Goal: Find specific page/section: Find specific page/section

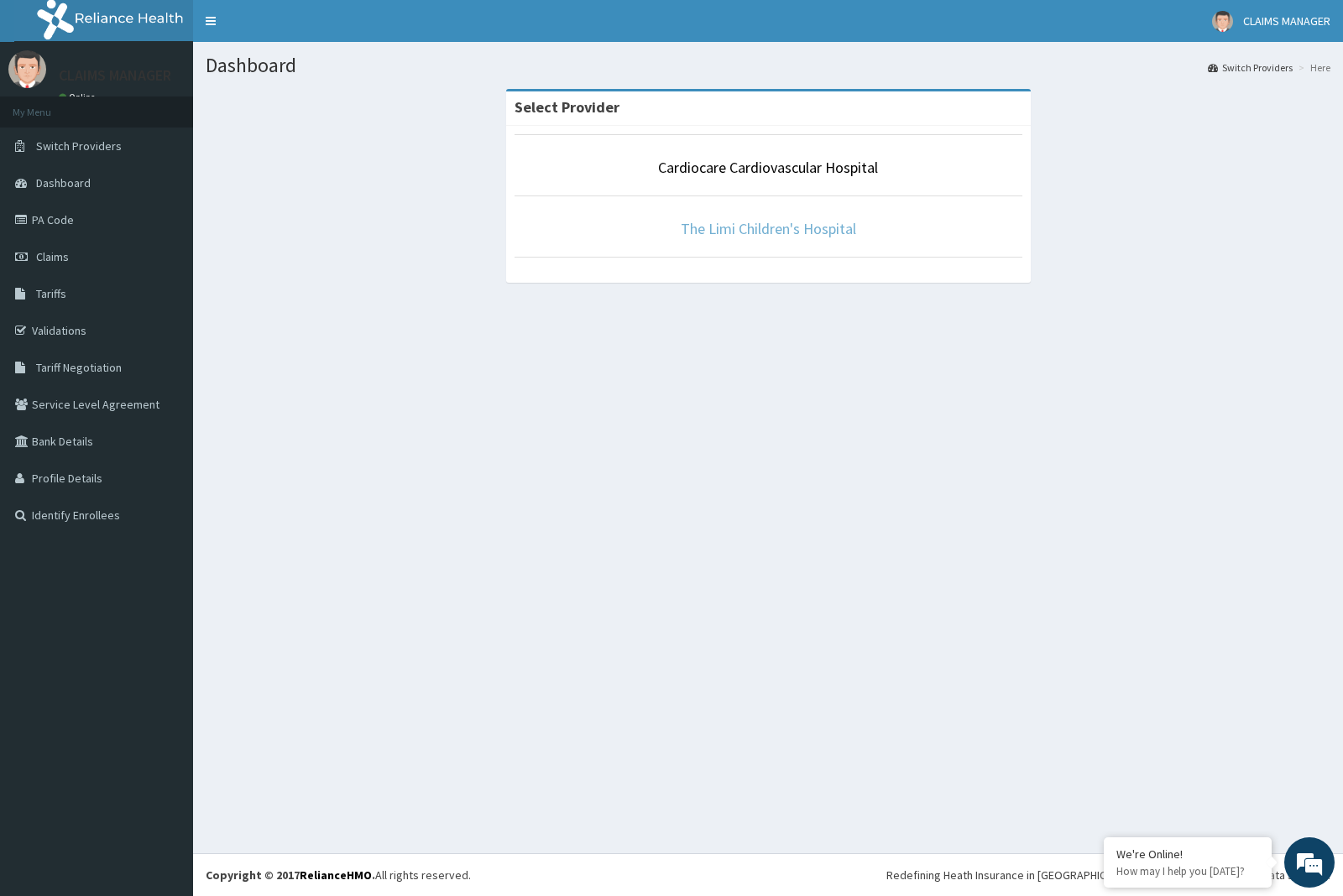
click at [720, 224] on link "The Limi Children's Hospital" at bounding box center [768, 229] width 175 height 19
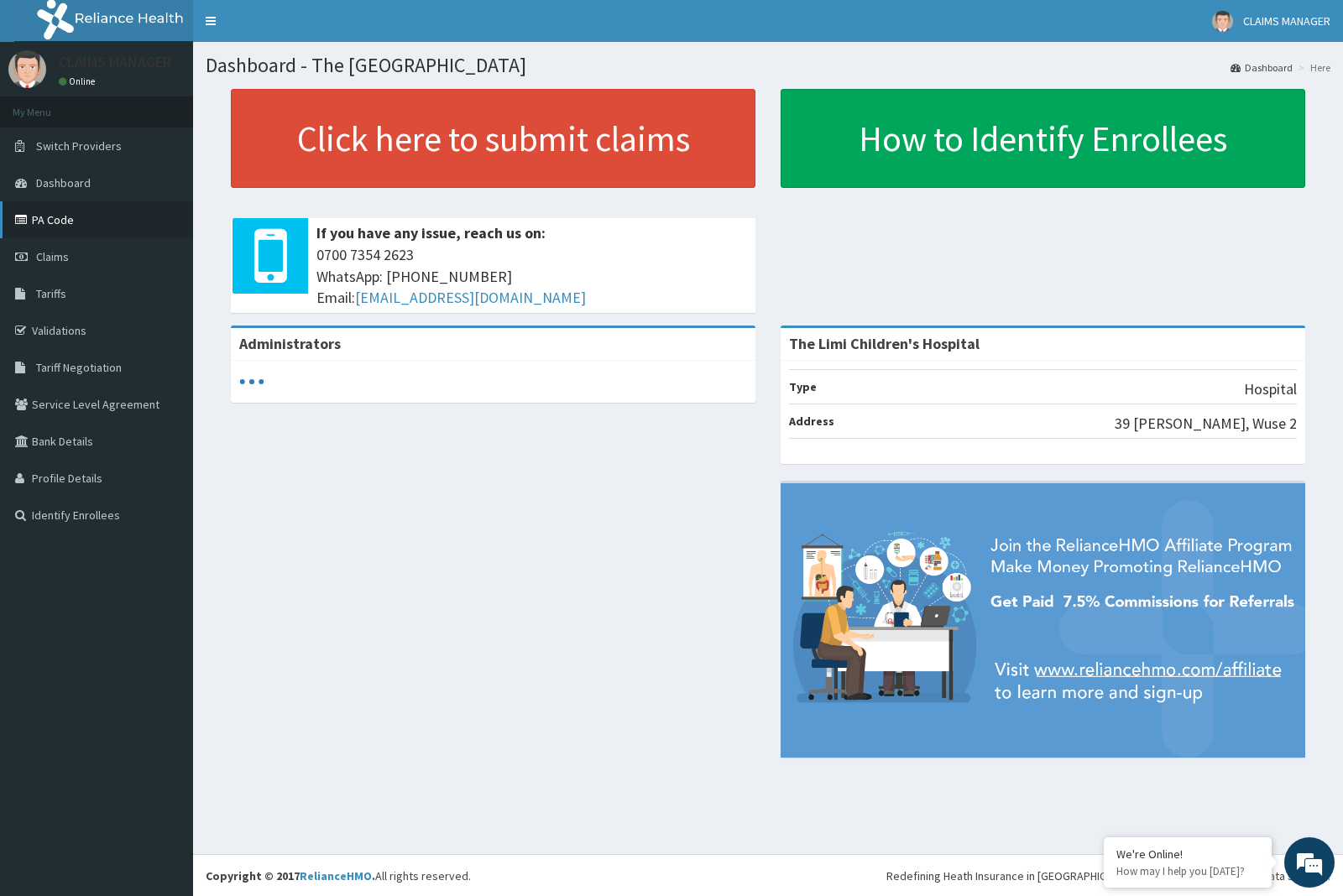
click at [44, 220] on link "PA Code" at bounding box center [97, 220] width 193 height 37
